Goal: Information Seeking & Learning: Learn about a topic

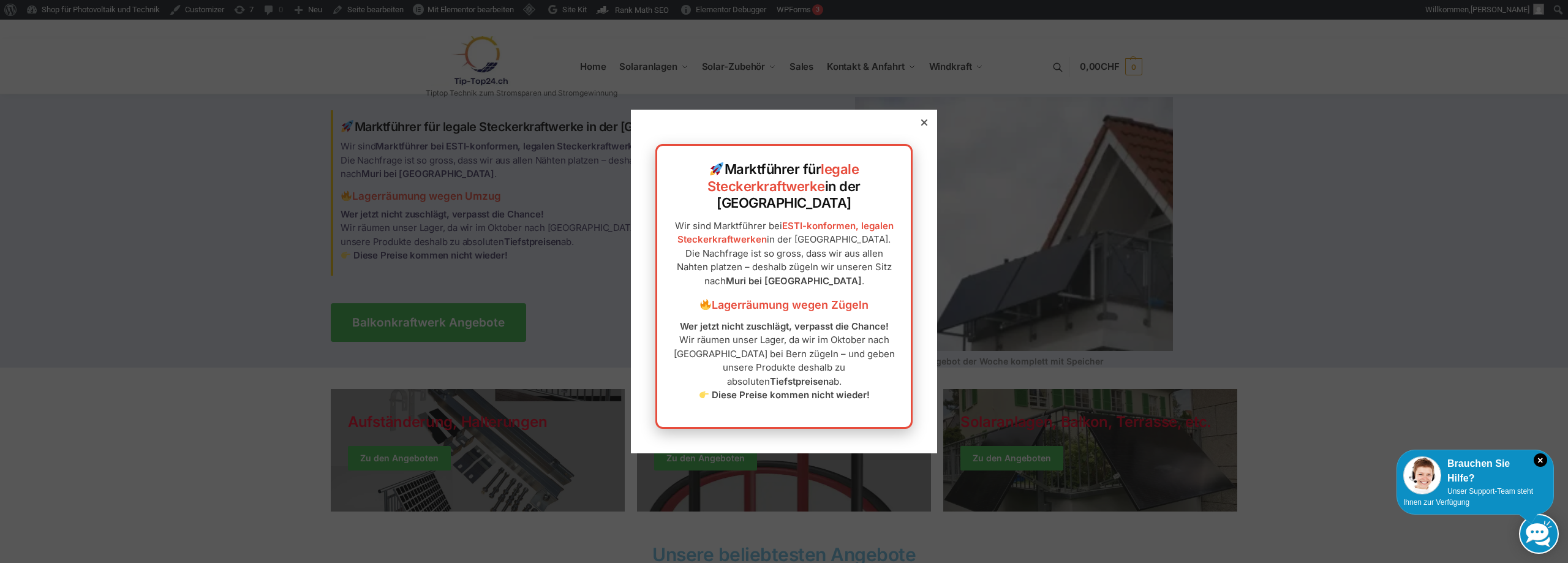
click at [918, 128] on div at bounding box center [924, 122] width 11 height 11
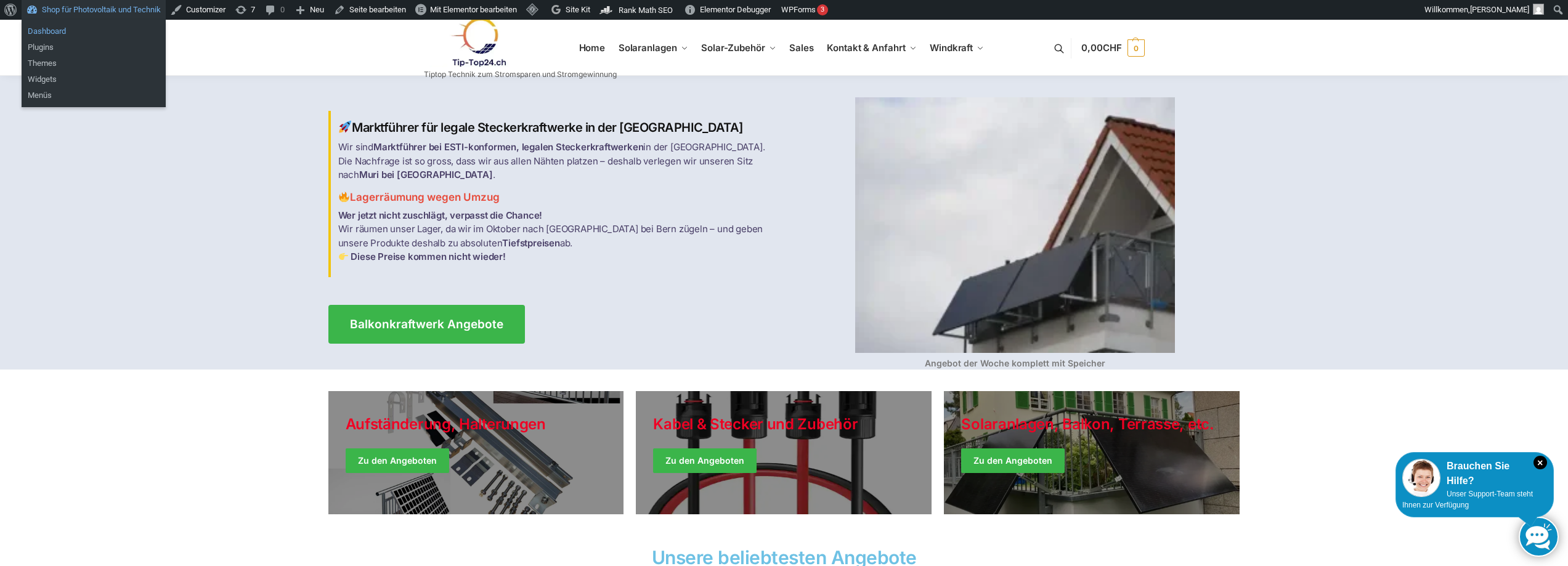
click at [48, 31] on link "Dashboard" at bounding box center [93, 30] width 144 height 16
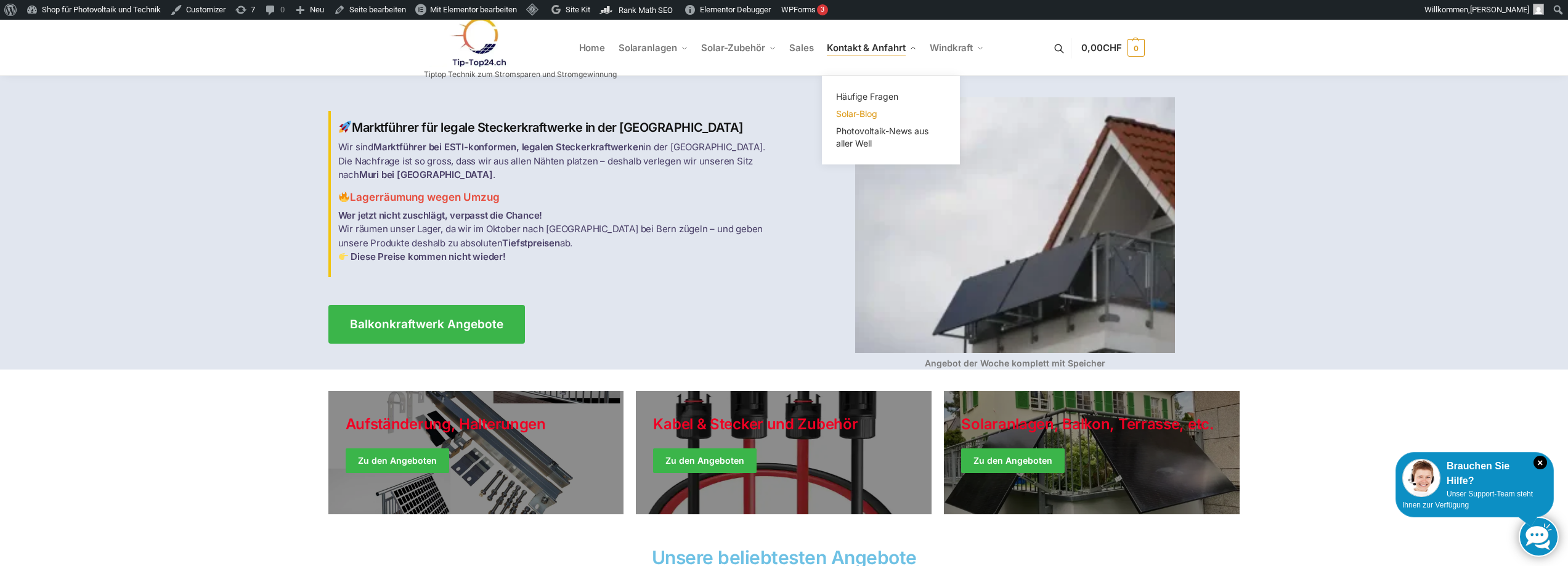
click at [869, 113] on span "Solar-Blog" at bounding box center [856, 113] width 41 height 10
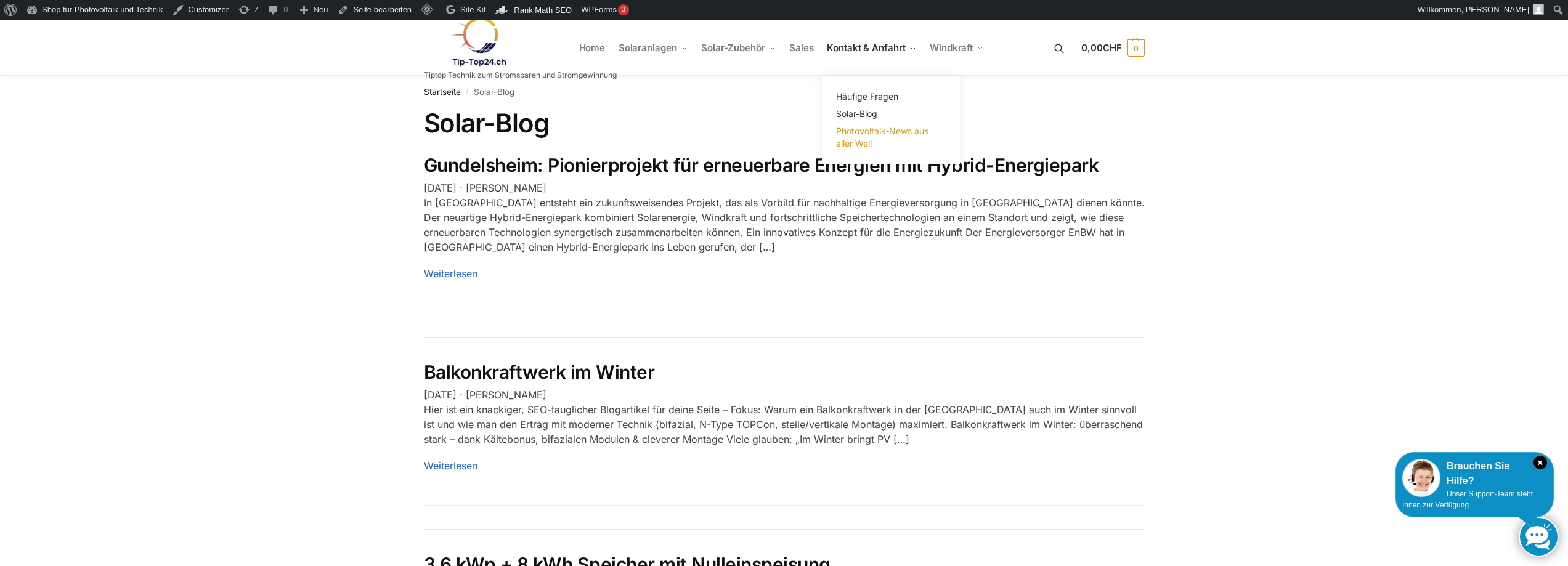
click at [862, 128] on span "Photovoltaik-News aus aller Well" at bounding box center [881, 137] width 93 height 23
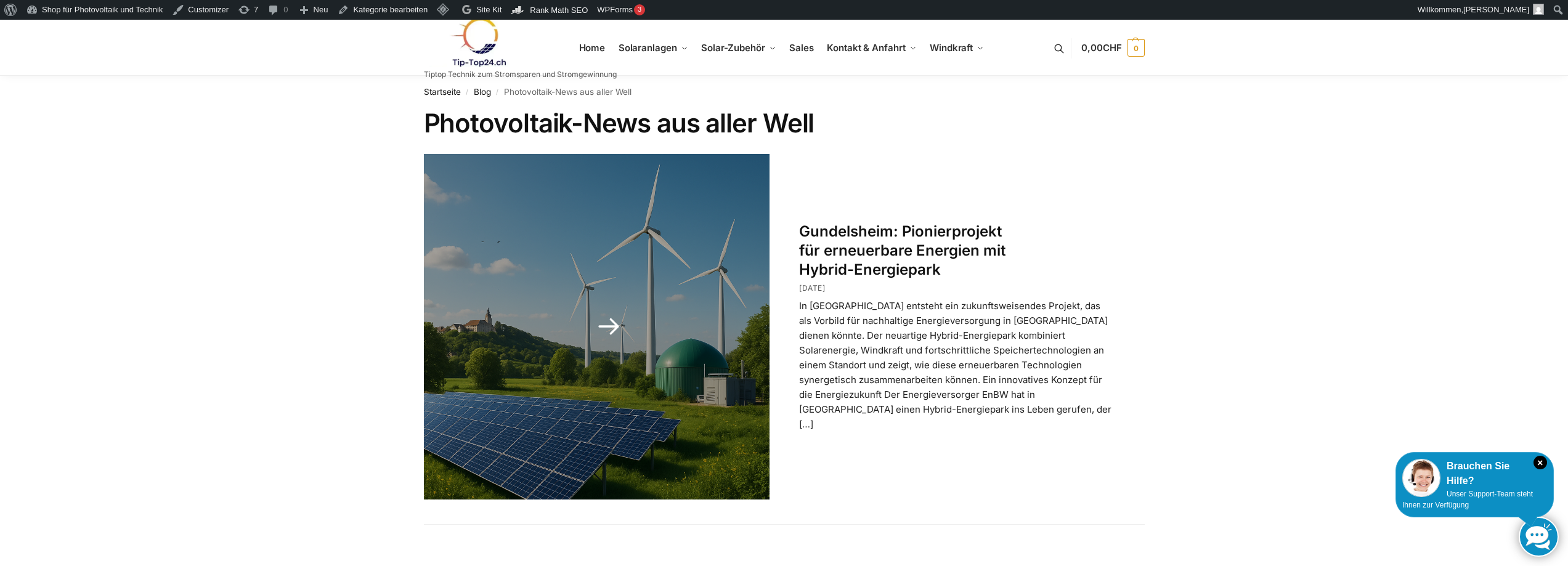
click at [873, 266] on link "Gundelsheim: Pionierprojekt für erneuerbare Energien mit Hybrid-Energiepark" at bounding box center [902, 250] width 207 height 56
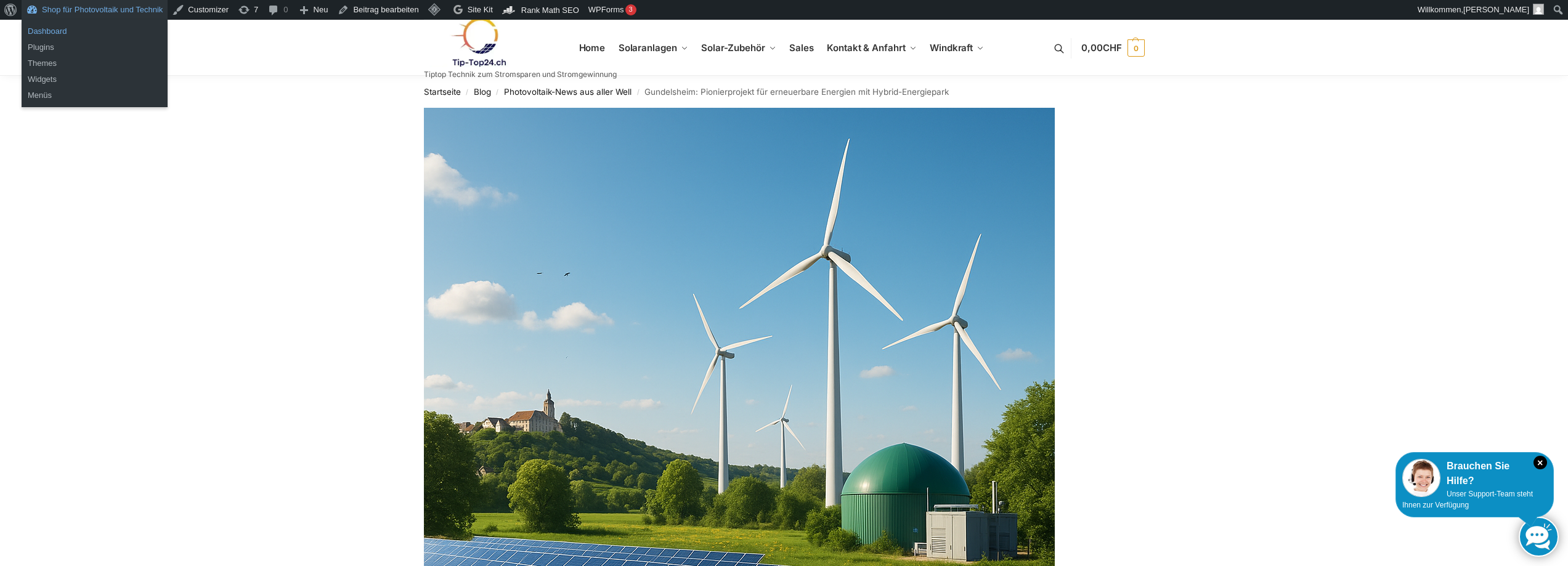
click at [51, 36] on link "Dashboard" at bounding box center [94, 30] width 146 height 16
